Goal: Task Accomplishment & Management: Manage account settings

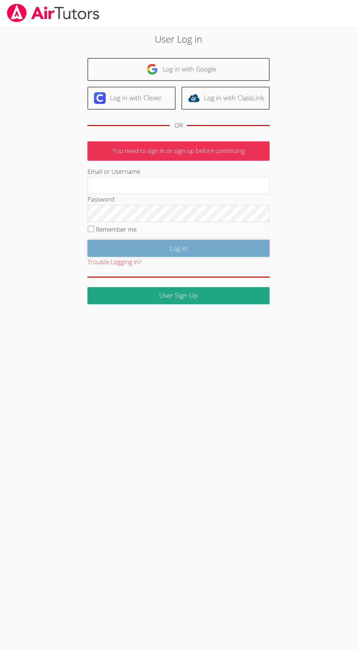
click at [93, 243] on input "Log in" at bounding box center [178, 248] width 182 height 17
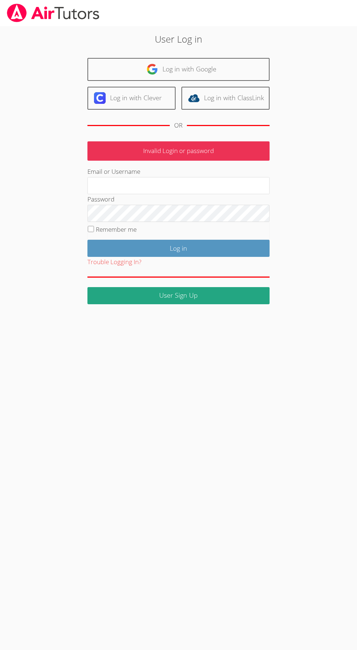
click at [101, 226] on label "Remember me" at bounding box center [116, 229] width 41 height 8
click at [94, 226] on input "Remember me" at bounding box center [91, 229] width 6 height 6
checkbox input "true"
click at [157, 181] on input "Email or Username" at bounding box center [178, 185] width 182 height 17
type input "[EMAIL_ADDRESS][DOMAIN_NAME]"
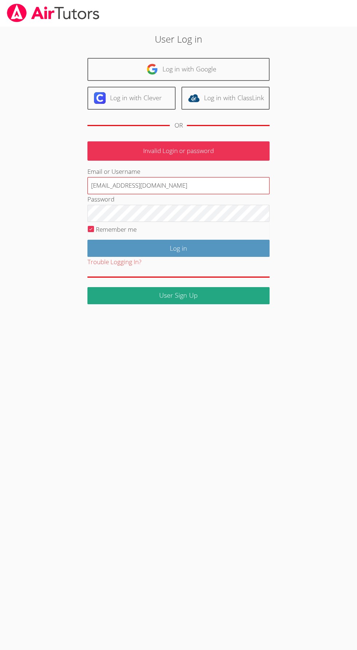
click at [87, 240] on input "Log in" at bounding box center [178, 248] width 182 height 17
